Goal: Transaction & Acquisition: Purchase product/service

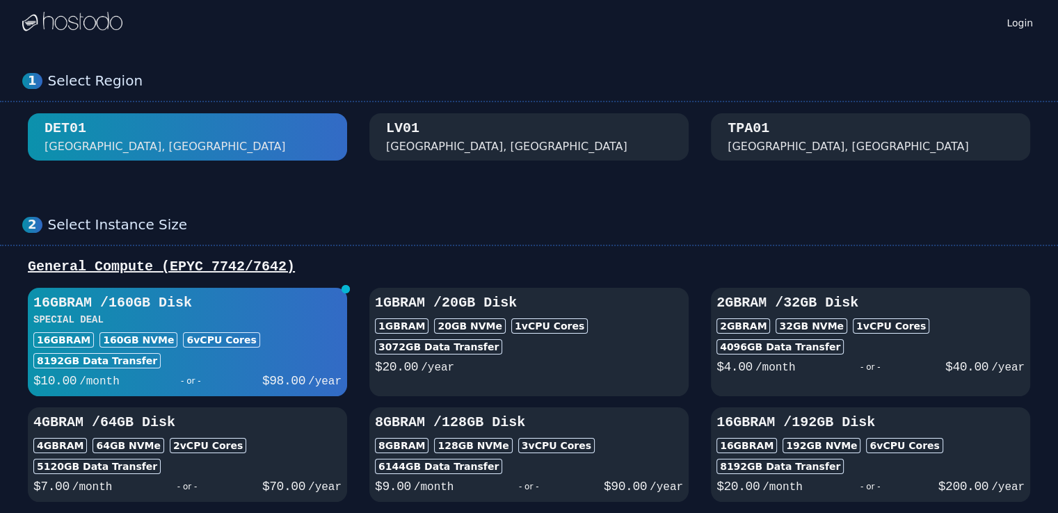
click at [548, 156] on button "LV01 Las Vegas, NV" at bounding box center [528, 136] width 319 height 47
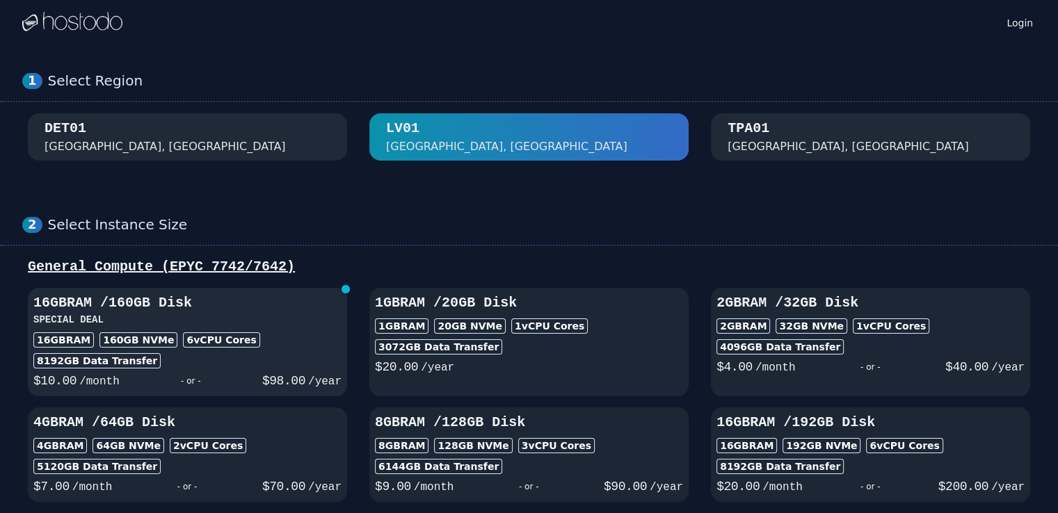
click at [243, 334] on div "16GB RAM 160 GB NVMe 6 vCPU Cores" at bounding box center [187, 339] width 308 height 15
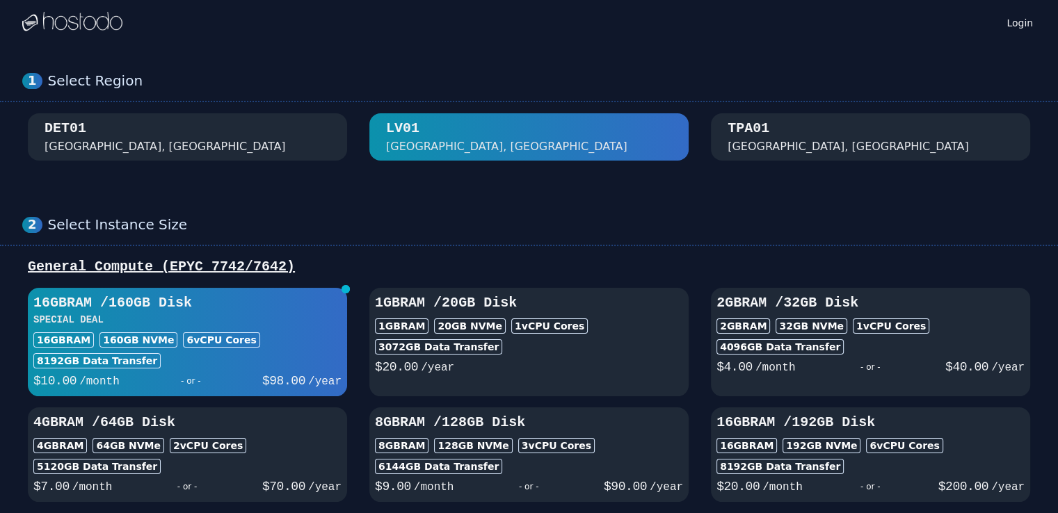
scroll to position [448, 0]
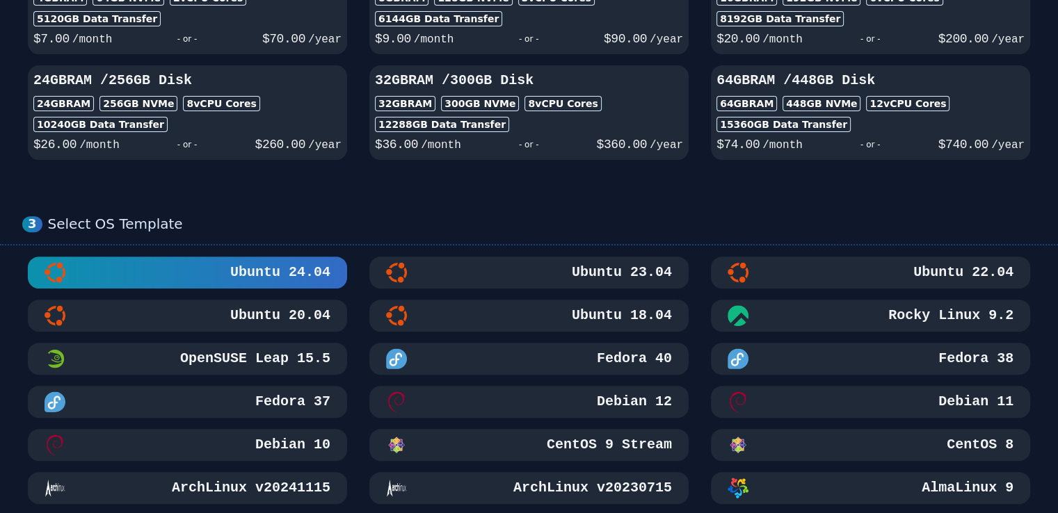
click at [602, 269] on h3 "Ubuntu 23.04" at bounding box center [620, 272] width 103 height 19
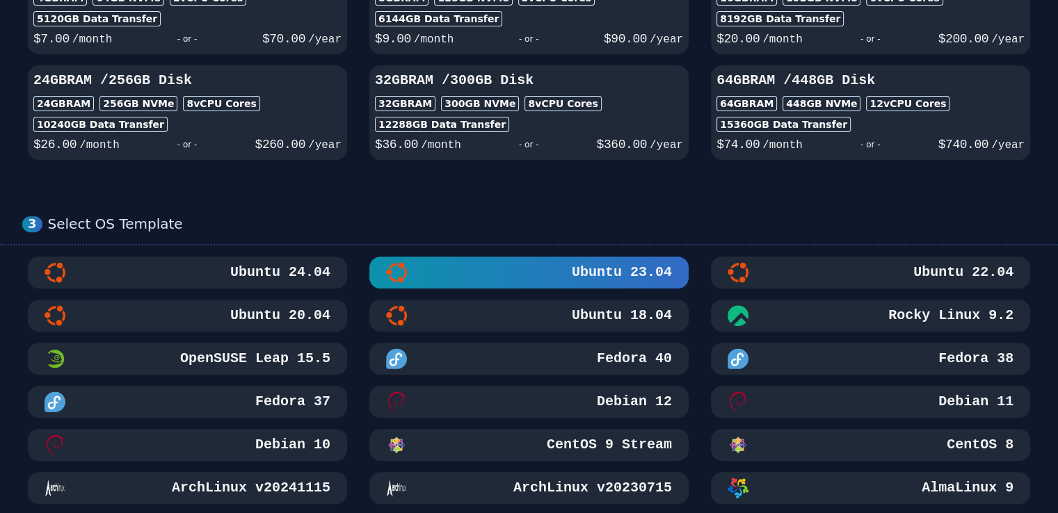
click at [307, 305] on div "Ubuntu 20.04" at bounding box center [187, 315] width 286 height 21
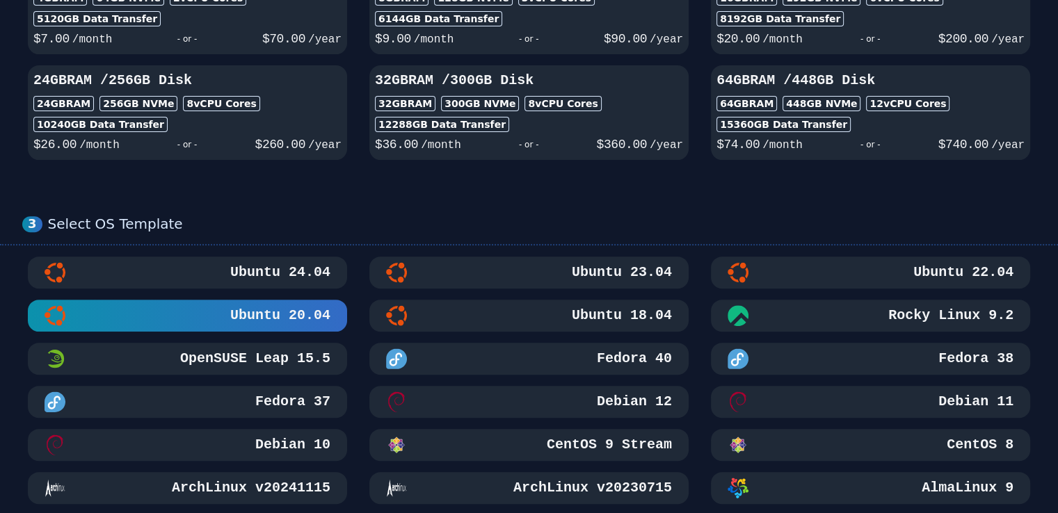
click at [476, 275] on div "Ubuntu 23.04" at bounding box center [529, 272] width 286 height 21
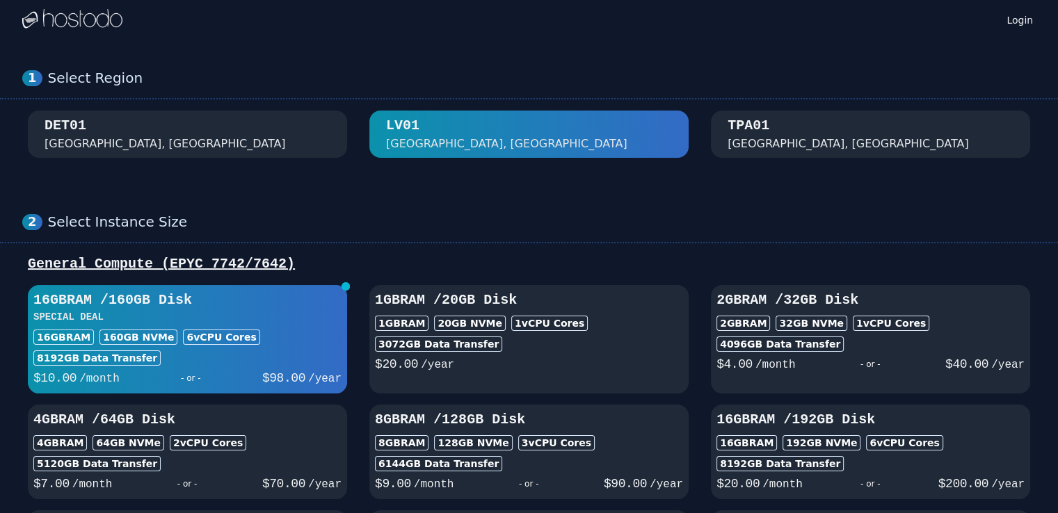
scroll to position [0, 0]
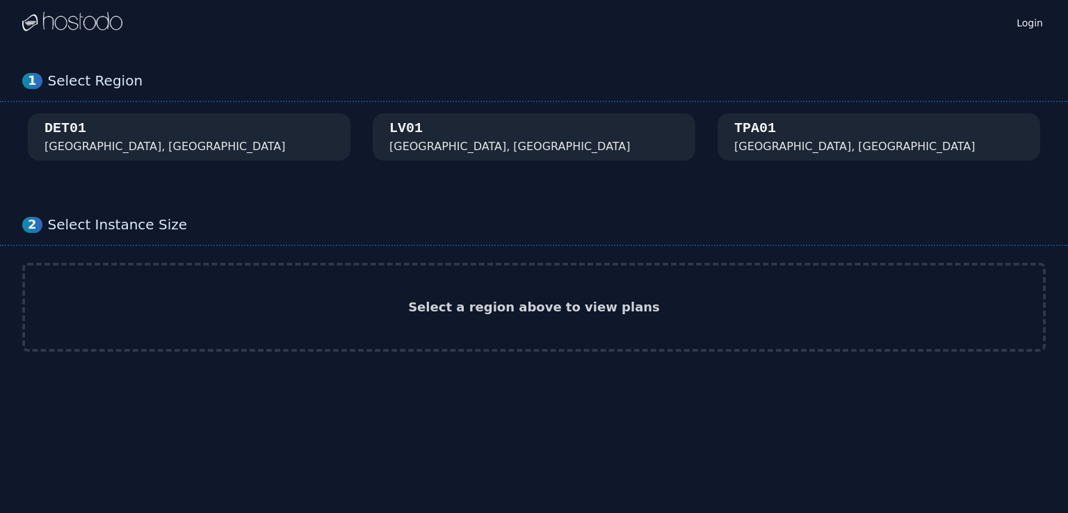
click at [100, 24] on img at bounding box center [72, 22] width 100 height 21
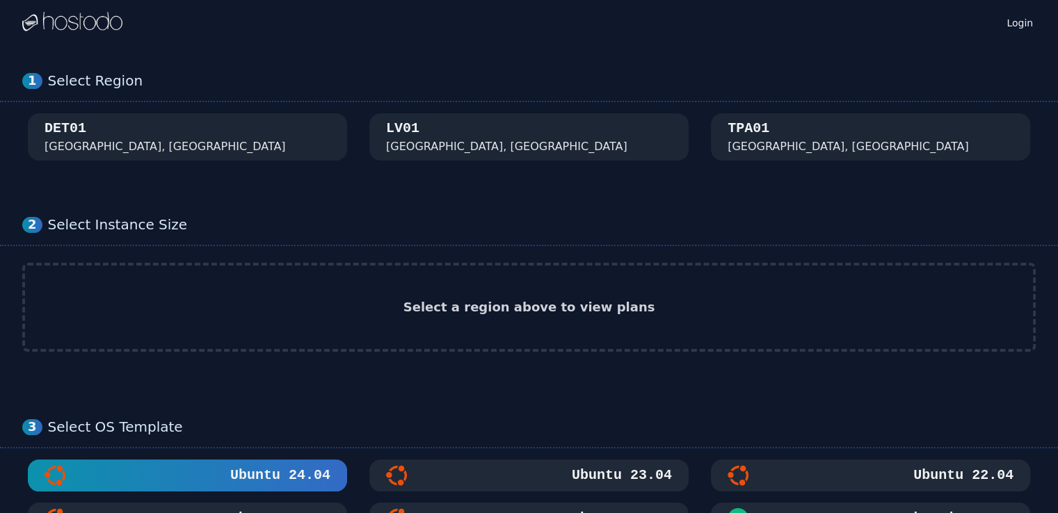
click at [49, 24] on img at bounding box center [72, 22] width 100 height 21
click at [47, 24] on img at bounding box center [72, 22] width 100 height 21
click at [213, 42] on div "Login" at bounding box center [528, 22] width 1013 height 44
